Goal: Entertainment & Leisure: Consume media (video, audio)

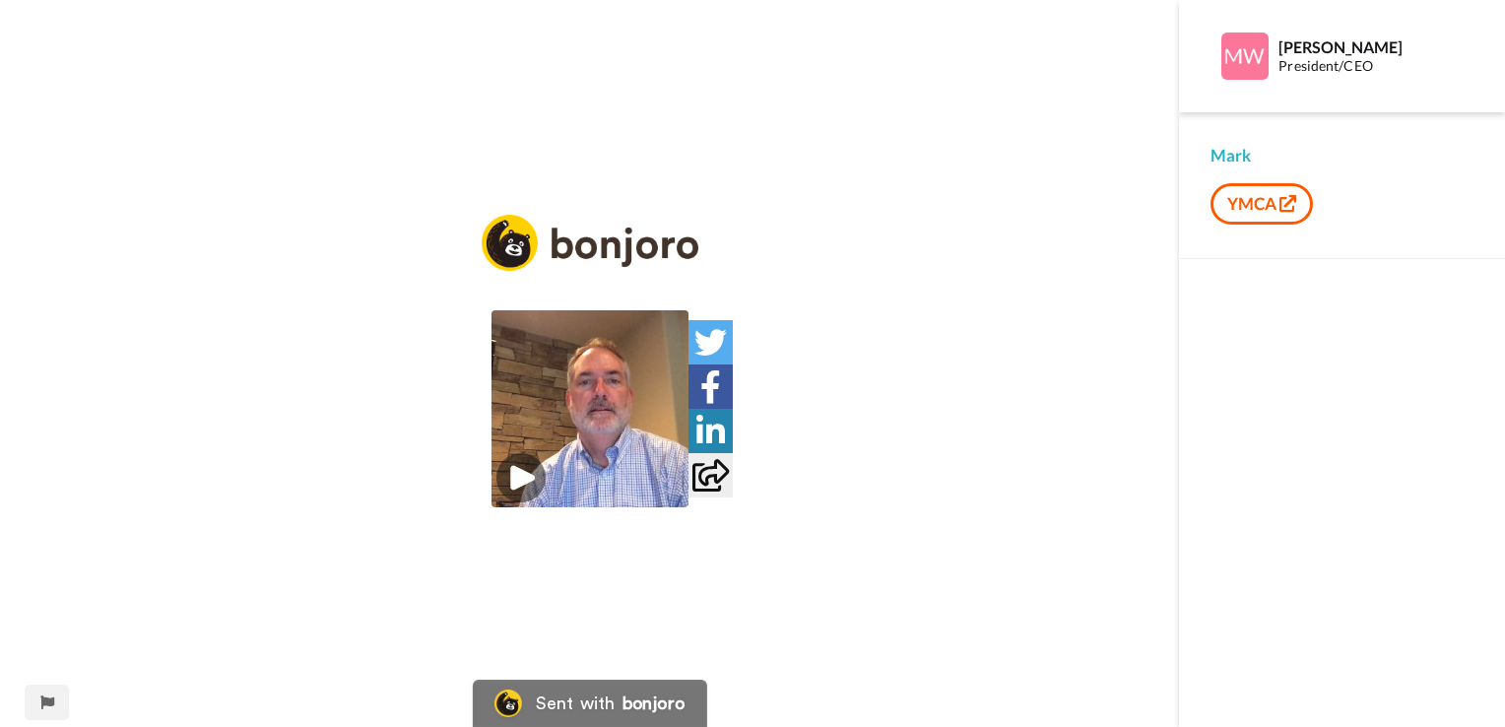
click at [515, 479] on img at bounding box center [589, 408] width 197 height 197
click at [491, 507] on div "0:20 / 1:14" at bounding box center [589, 481] width 197 height 51
click at [1273, 202] on button "YMCA" at bounding box center [1261, 203] width 102 height 41
click at [646, 709] on div "bonjoro" at bounding box center [653, 703] width 63 height 18
